Goal: Transaction & Acquisition: Book appointment/travel/reservation

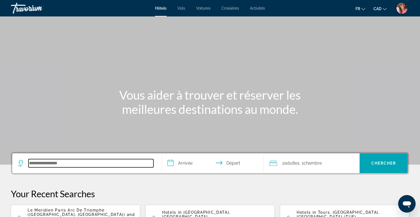
click at [86, 159] on input "Search hotel destination" at bounding box center [90, 163] width 125 height 8
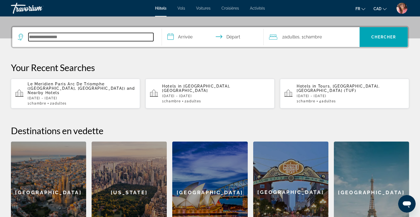
scroll to position [134, 0]
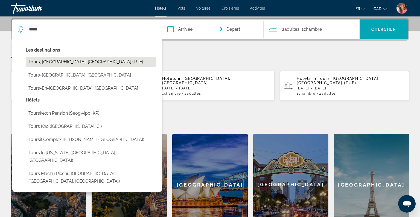
click at [67, 63] on button "Tours, [GEOGRAPHIC_DATA], [GEOGRAPHIC_DATA] (TUF)" at bounding box center [91, 62] width 131 height 10
type input "**********"
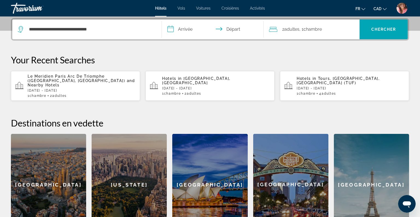
click at [183, 30] on input "**********" at bounding box center [214, 29] width 104 height 21
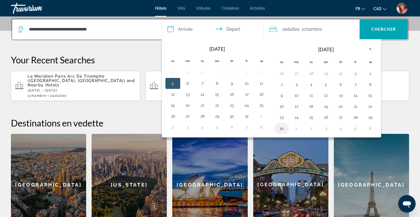
click at [280, 128] on button "30" at bounding box center [282, 128] width 9 height 8
click at [370, 47] on th "Next month" at bounding box center [370, 49] width 15 height 12
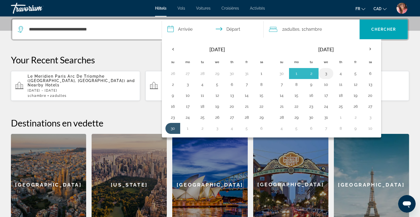
click at [324, 74] on button "3" at bounding box center [326, 74] width 9 height 8
type input "**********"
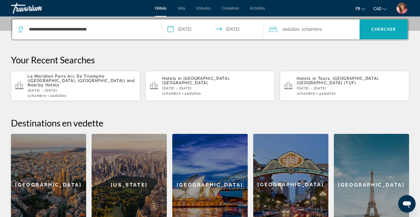
click at [391, 32] on span "Search" at bounding box center [384, 29] width 48 height 13
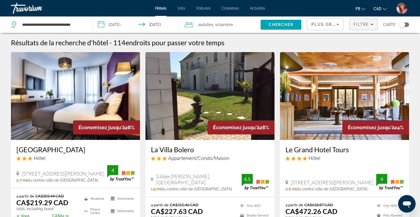
click at [356, 25] on span "Filtre" at bounding box center [362, 24] width 16 height 4
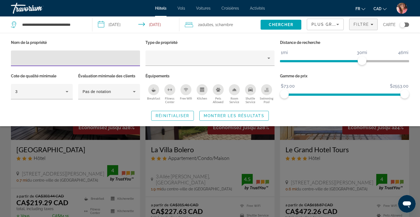
click at [332, 23] on span "Plus grandes économies" at bounding box center [344, 24] width 65 height 4
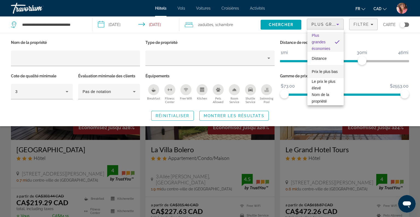
click at [317, 72] on span "Prix le plus bas" at bounding box center [325, 71] width 26 height 4
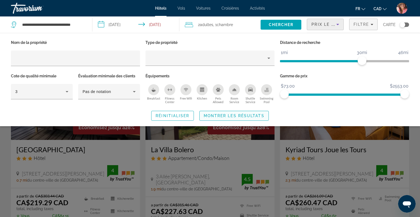
click at [217, 115] on span "Montrer les résultats" at bounding box center [234, 115] width 61 height 4
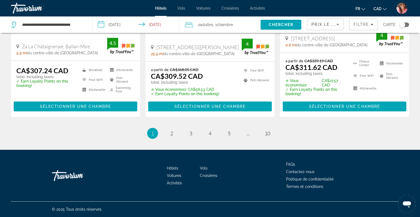
scroll to position [775, 0]
click at [170, 133] on link "page 2" at bounding box center [172, 133] width 10 height 10
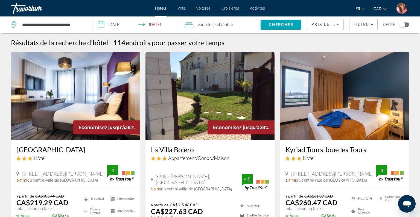
click at [87, 90] on img "Main content" at bounding box center [75, 96] width 129 height 88
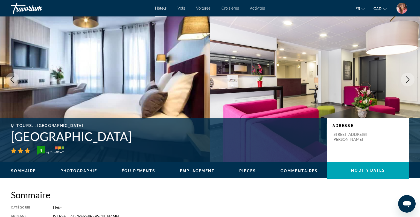
scroll to position [21, 0]
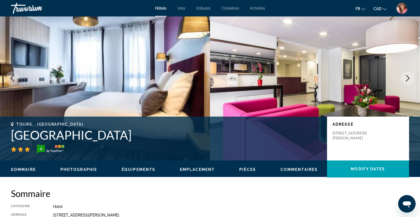
click at [408, 77] on icon "Next image" at bounding box center [408, 78] width 7 height 7
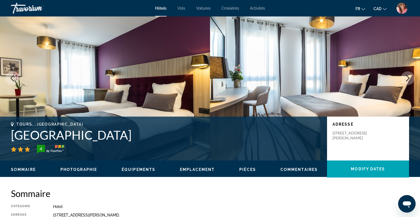
click at [408, 77] on icon "Next image" at bounding box center [408, 78] width 7 height 7
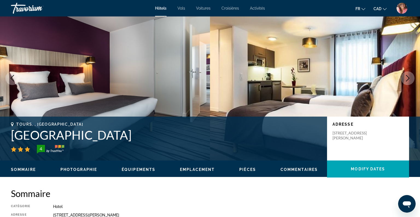
click at [408, 77] on icon "Next image" at bounding box center [408, 78] width 7 height 7
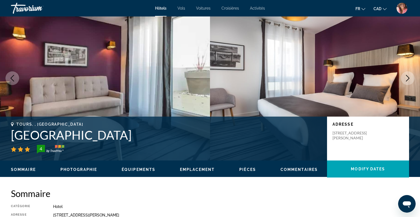
click at [408, 77] on icon "Next image" at bounding box center [408, 78] width 7 height 7
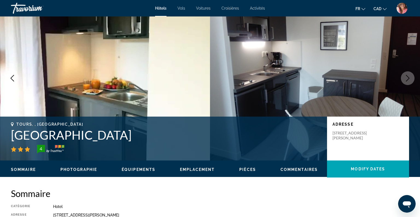
click at [408, 77] on icon "Next image" at bounding box center [408, 78] width 7 height 7
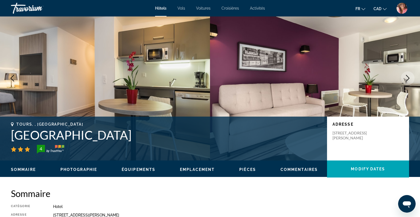
click at [408, 77] on icon "Next image" at bounding box center [408, 78] width 7 height 7
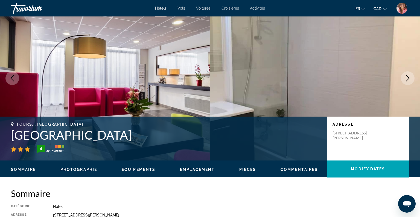
click at [408, 77] on icon "Next image" at bounding box center [408, 78] width 7 height 7
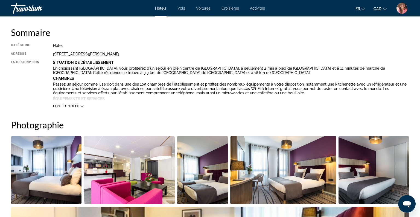
scroll to position [0, 0]
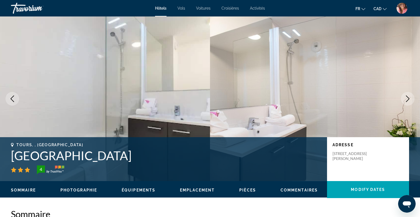
drag, startPoint x: 13, startPoint y: 152, endPoint x: 253, endPoint y: 155, distance: 240.1
click at [253, 155] on h1 "[GEOGRAPHIC_DATA]" at bounding box center [166, 155] width 311 height 14
copy h1 "[GEOGRAPHIC_DATA]"
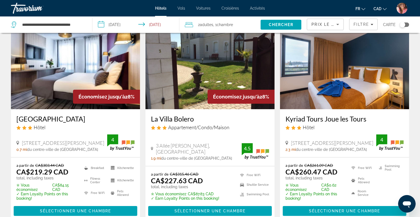
scroll to position [30, 0]
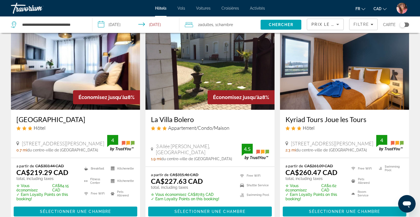
click at [372, 76] on img "Main content" at bounding box center [344, 66] width 129 height 88
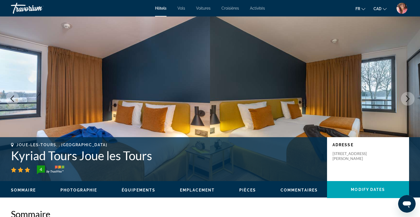
click at [408, 99] on icon "Next image" at bounding box center [408, 98] width 4 height 7
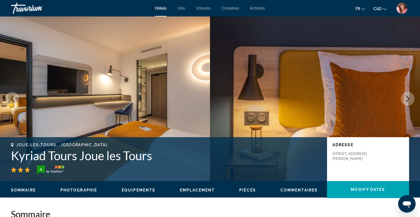
click at [408, 99] on icon "Next image" at bounding box center [408, 98] width 4 height 7
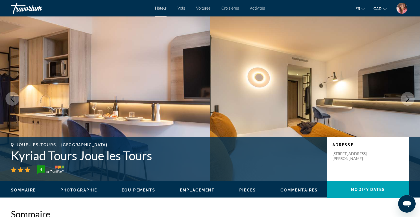
click at [408, 99] on icon "Next image" at bounding box center [408, 98] width 4 height 7
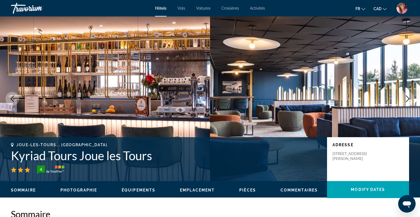
click at [408, 99] on icon "Next image" at bounding box center [408, 98] width 4 height 7
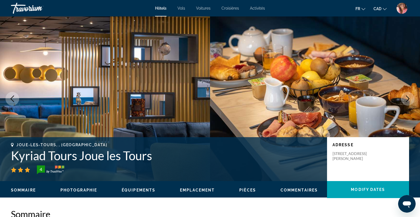
click at [408, 99] on icon "Next image" at bounding box center [408, 98] width 4 height 7
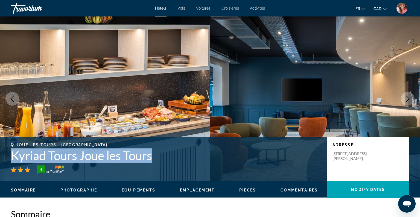
drag, startPoint x: 11, startPoint y: 153, endPoint x: 156, endPoint y: 160, distance: 145.2
click at [156, 160] on h1 "Kyriad Tours Joue les Tours" at bounding box center [166, 155] width 311 height 14
copy h1 "Kyriad Tours Joue les Tours"
